Goal: Task Accomplishment & Management: Manage account settings

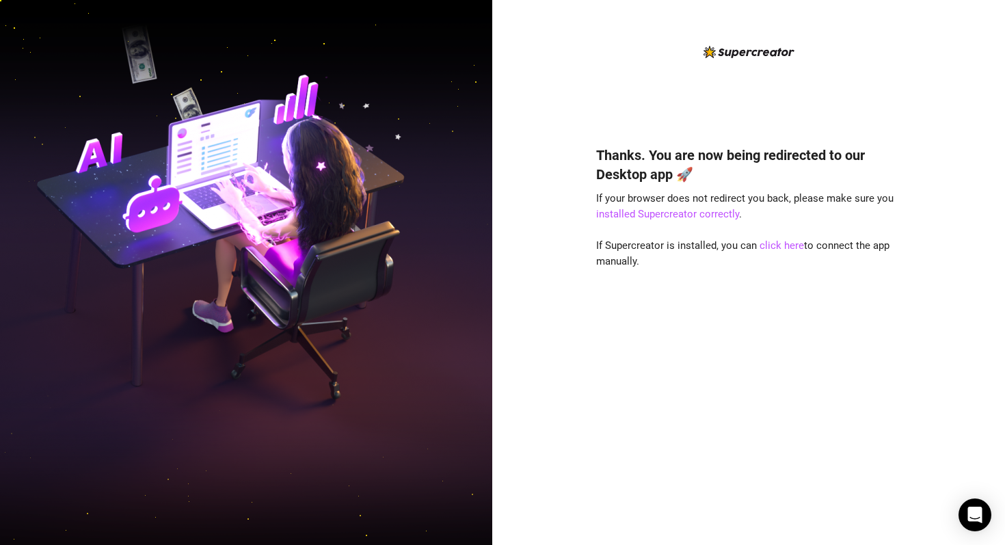
click at [498, 107] on div "Thanks. You are now being redirected to our Desktop app 🚀 If your browser does …" at bounding box center [748, 272] width 513 height 545
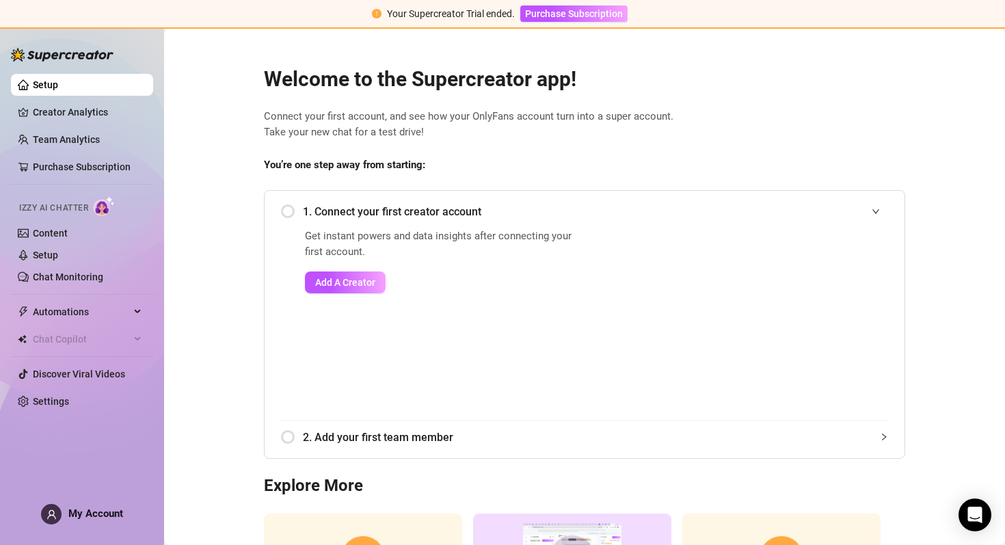
click at [690, 90] on h2 "Welcome to the Supercreator app!" at bounding box center [584, 79] width 641 height 26
click at [595, 118] on span "Connect your first account, and see how your OnlyFans account turn into a super…" at bounding box center [584, 125] width 641 height 32
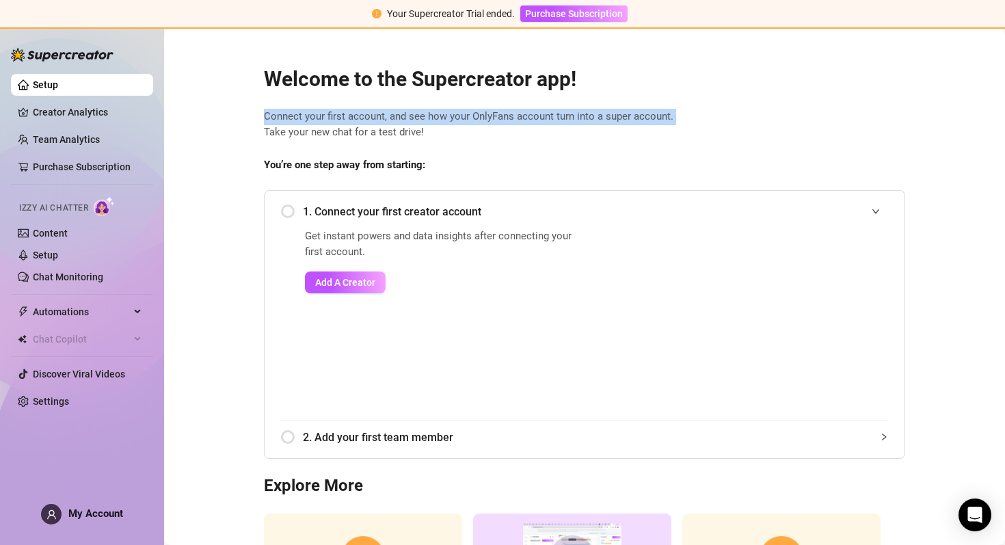
click at [595, 118] on span "Connect your first account, and see how your OnlyFans account turn into a super…" at bounding box center [584, 125] width 641 height 32
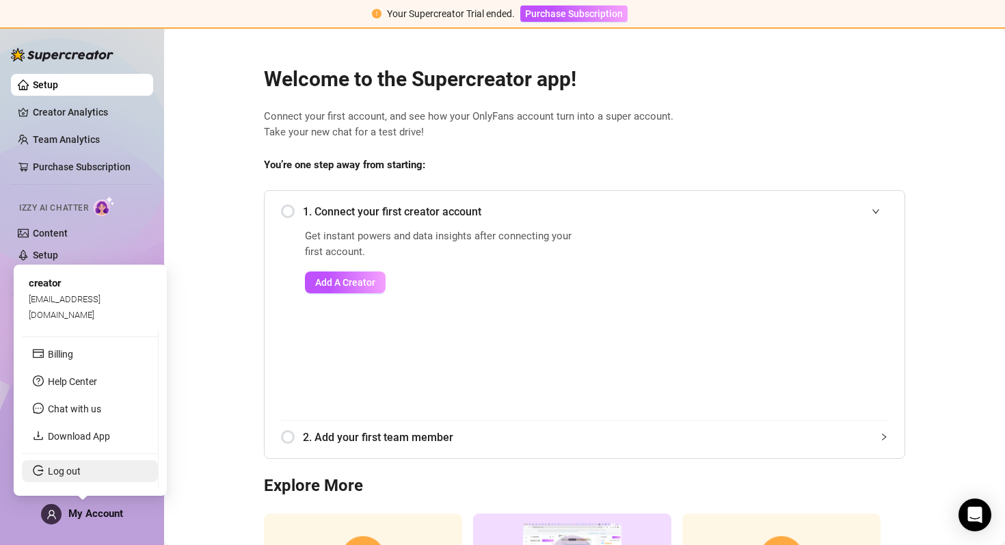
click at [74, 476] on link "Log out" at bounding box center [64, 471] width 33 height 11
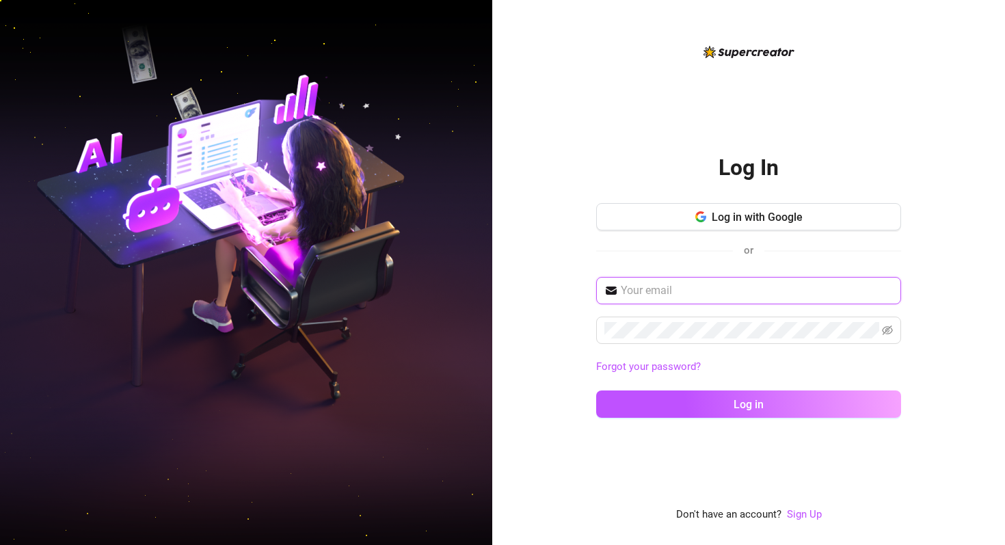
type input "[EMAIL_ADDRESS][DOMAIN_NAME]"
click at [794, 515] on link "Sign Up" at bounding box center [804, 514] width 35 height 12
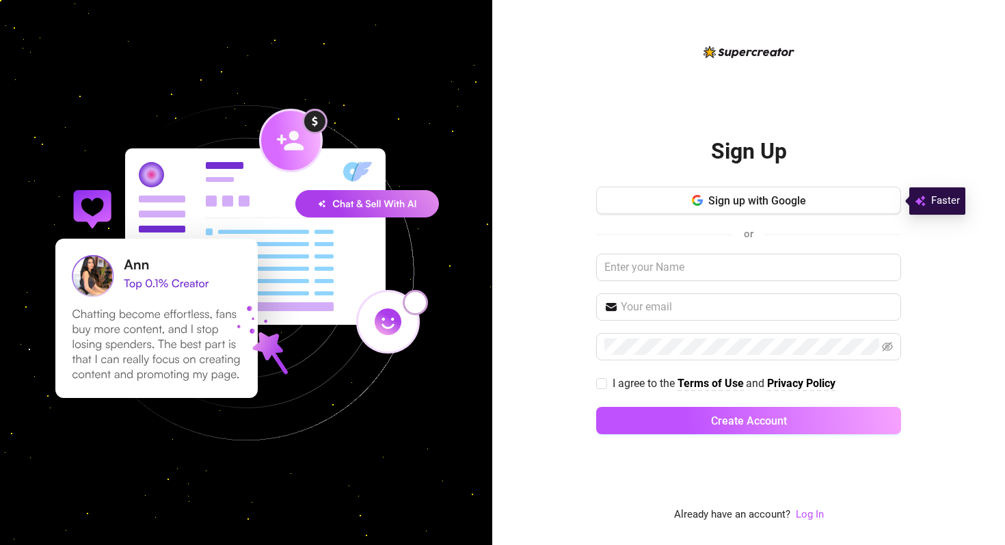
click at [792, 515] on div "Already have an account? Log In" at bounding box center [749, 515] width 150 height 16
click at [793, 515] on div "Already have an account? Log In" at bounding box center [749, 515] width 150 height 16
click at [807, 522] on link "Log In" at bounding box center [810, 515] width 28 height 16
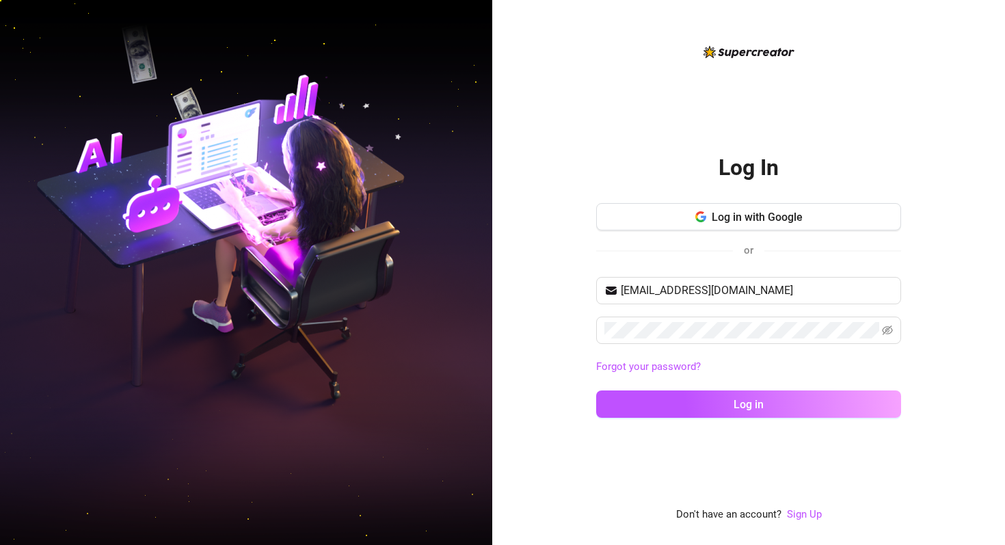
click at [667, 344] on div "dev@supercreator.app Forgot your password? Log in" at bounding box center [748, 353] width 305 height 153
click at [619, 427] on div "dev@supercreator.app Forgot your password? Log in" at bounding box center [748, 353] width 305 height 153
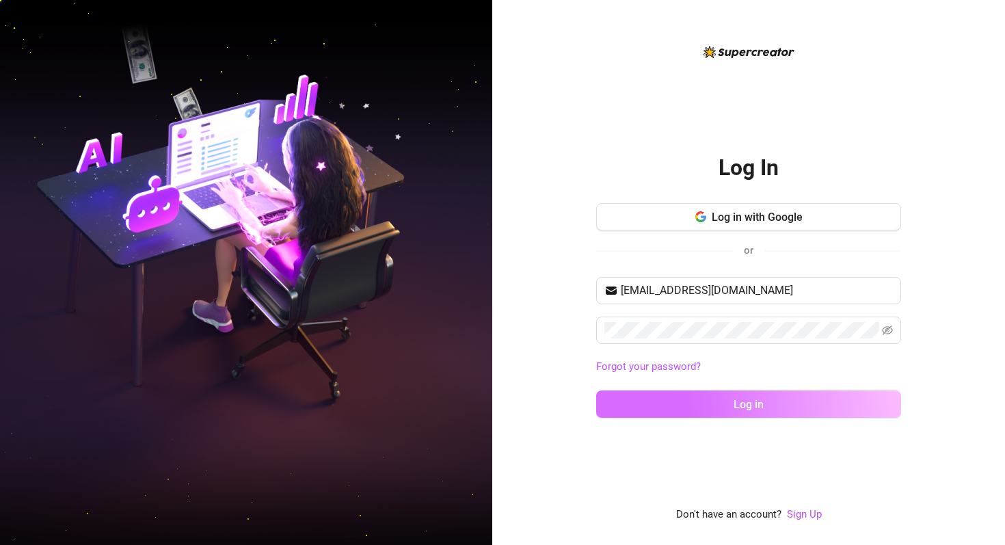
click at [621, 414] on button "Log in" at bounding box center [748, 403] width 305 height 27
